Goal: Task Accomplishment & Management: Use online tool/utility

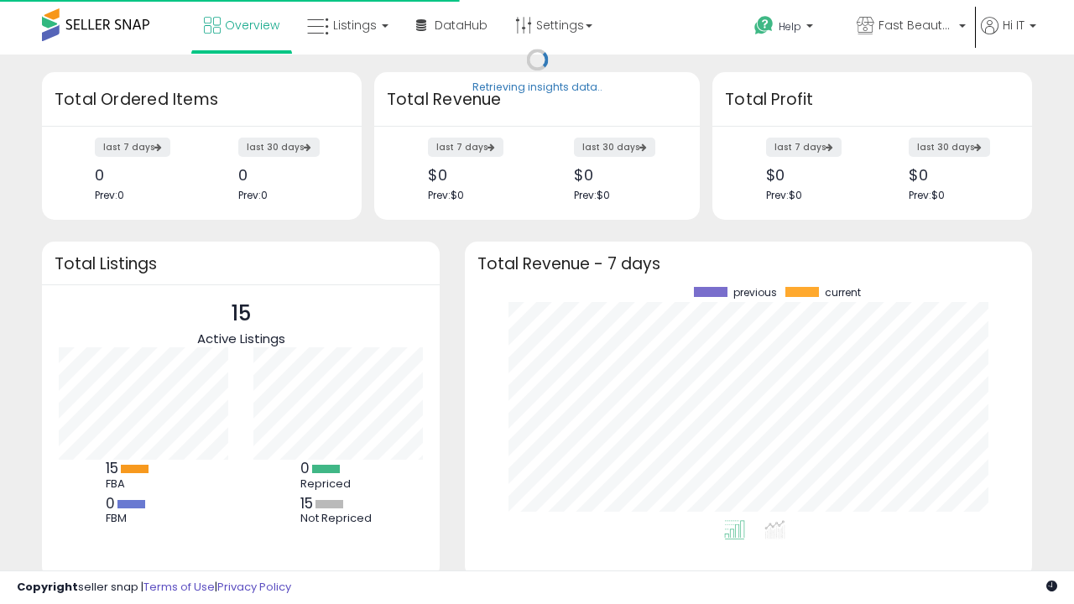
scroll to position [233, 534]
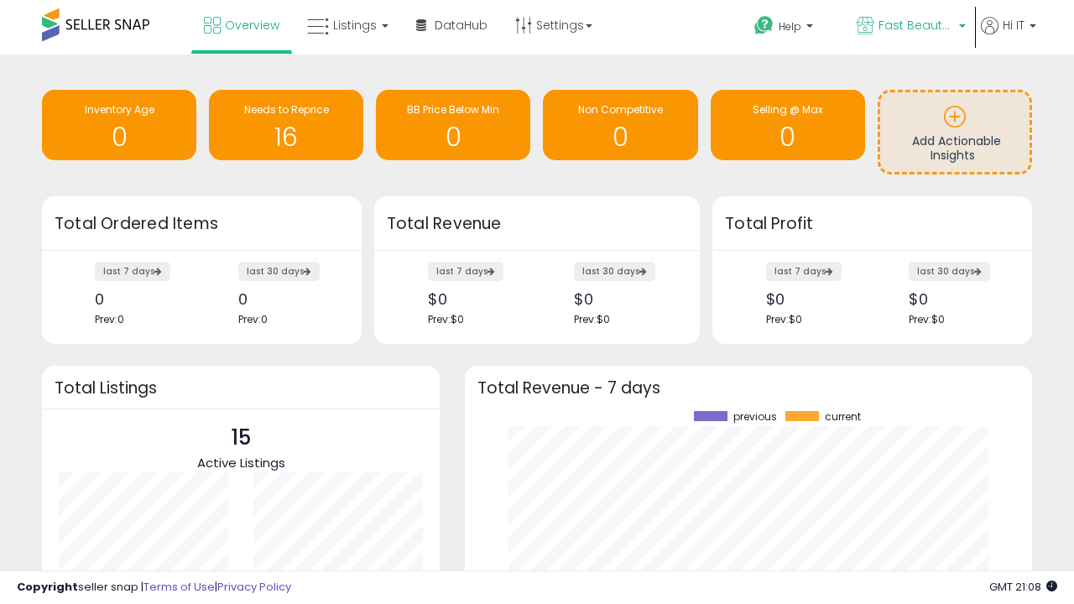
click at [910, 27] on span "Fast Beauty ([GEOGRAPHIC_DATA])" at bounding box center [917, 25] width 76 height 17
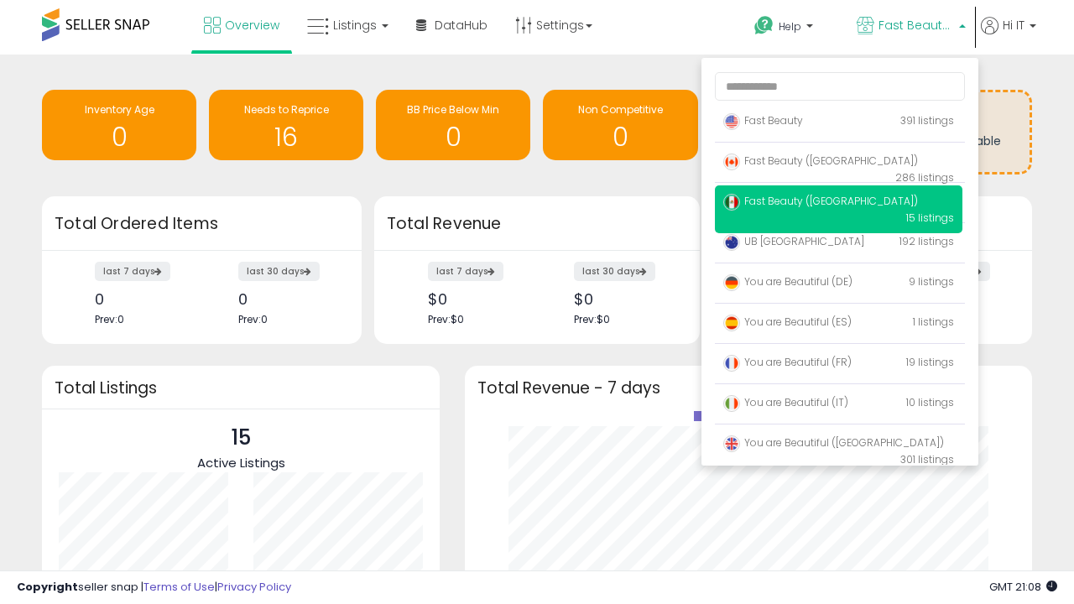
click at [838, 405] on span "You are Beautiful (IT)" at bounding box center [785, 402] width 125 height 14
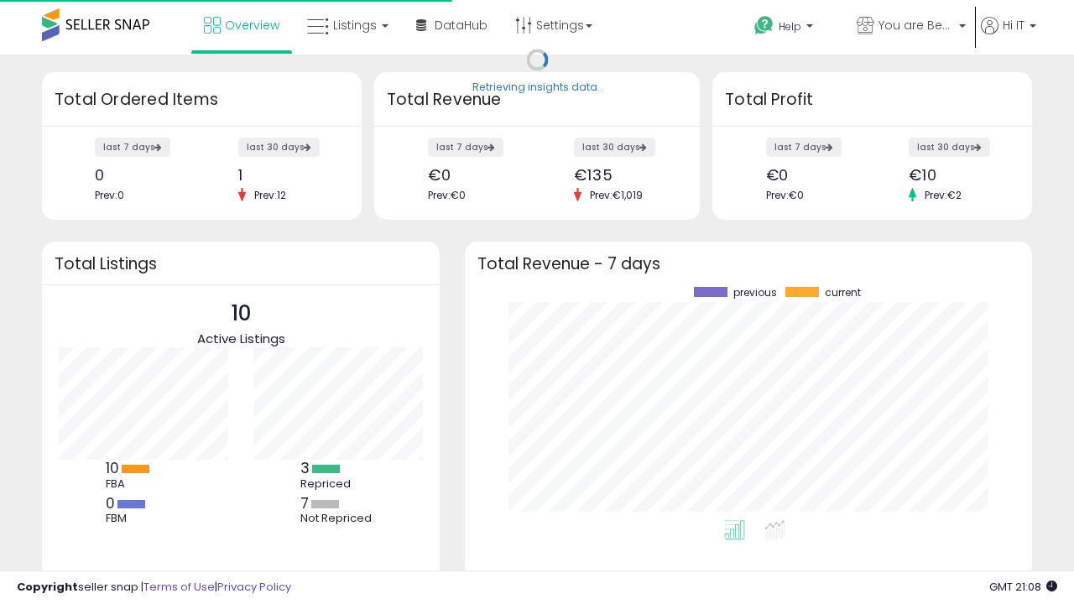
scroll to position [233, 534]
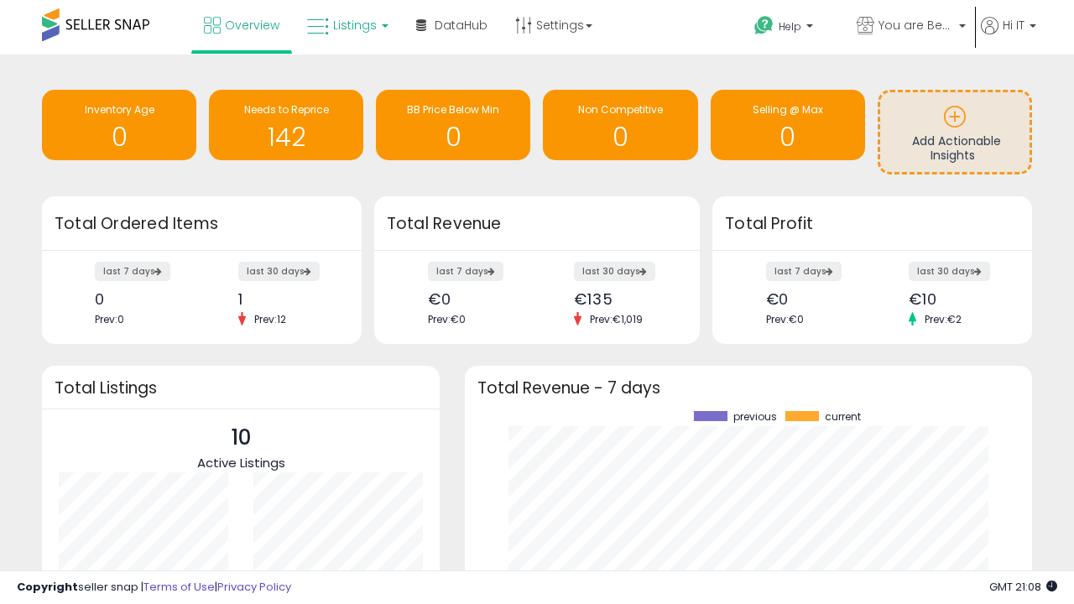
click at [346, 25] on span "Listings" at bounding box center [355, 25] width 44 height 17
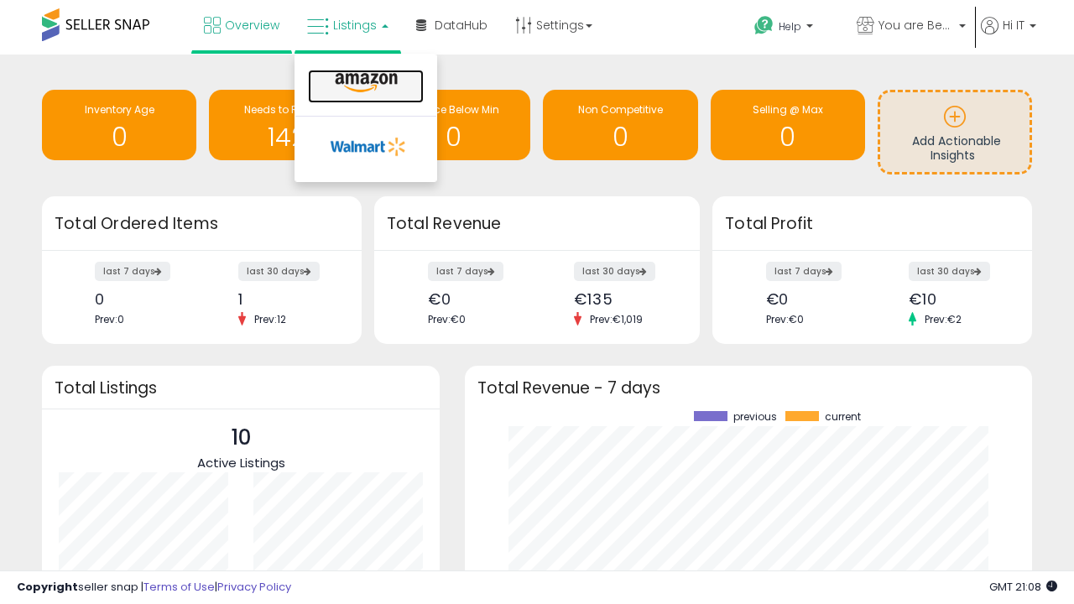
click at [364, 83] on icon at bounding box center [366, 83] width 73 height 22
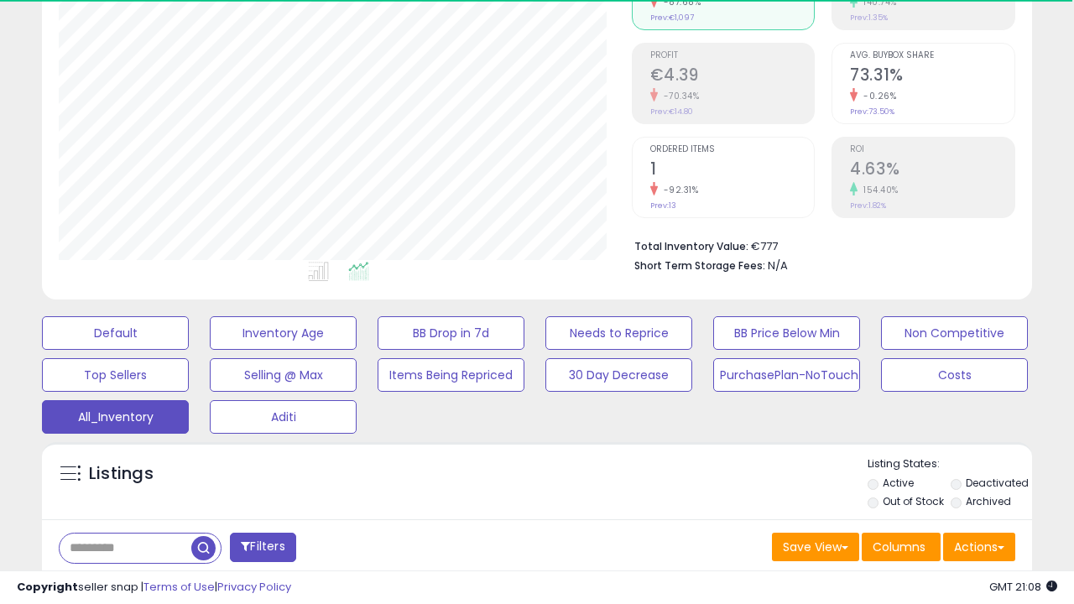
click at [119, 583] on span "Last 30 Days" at bounding box center [122, 591] width 73 height 17
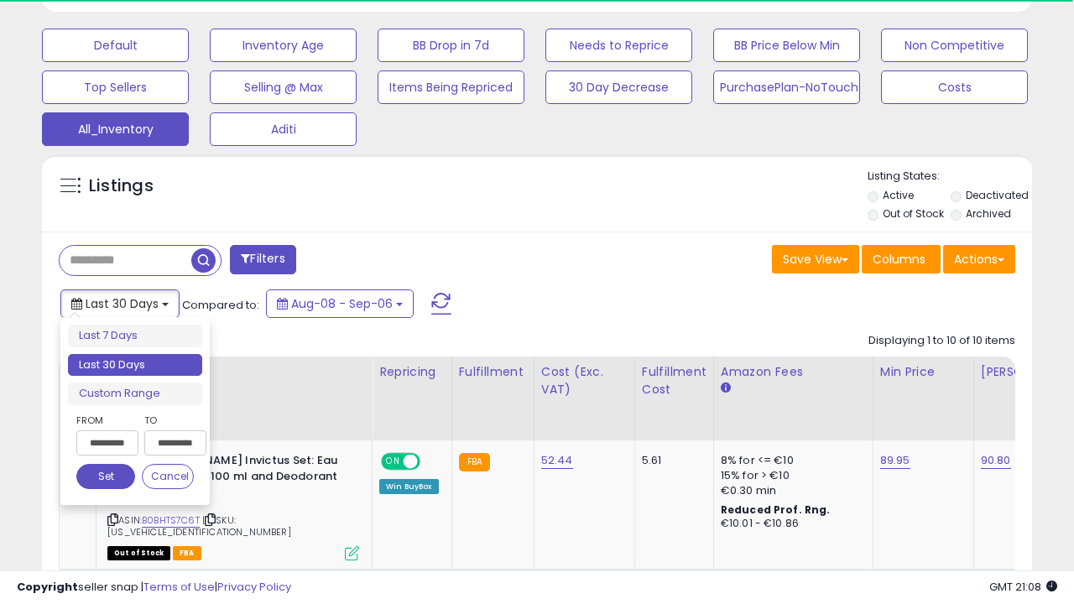
scroll to position [344, 572]
click at [135, 365] on li "Last 30 Days" at bounding box center [135, 365] width 134 height 23
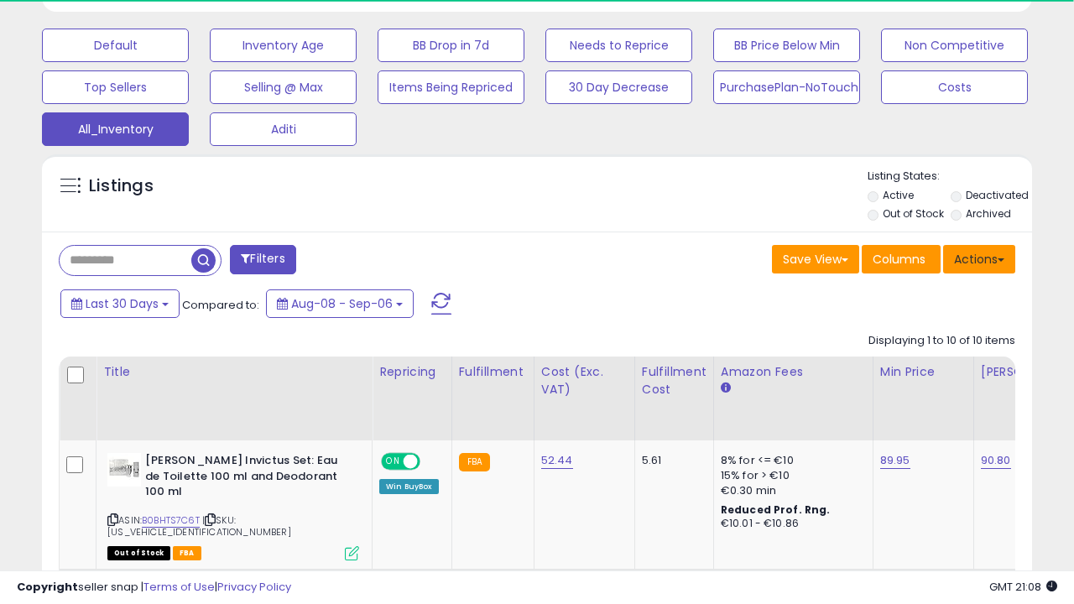
click at [979, 258] on button "Actions" at bounding box center [979, 259] width 72 height 29
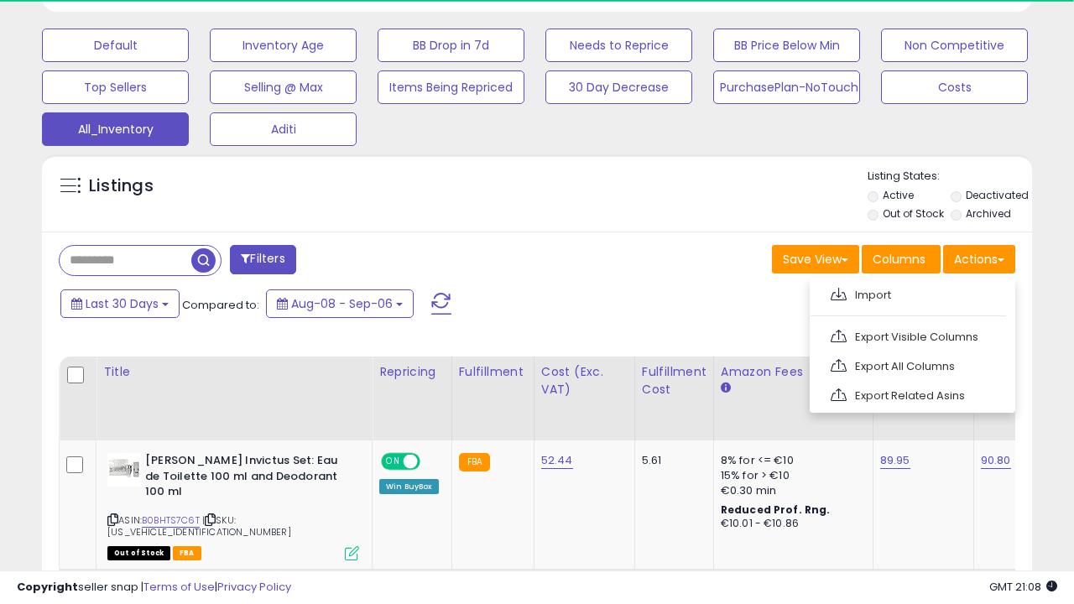
click at [911, 364] on link "Export All Columns" at bounding box center [911, 366] width 184 height 26
